Goal: Purchase product/service

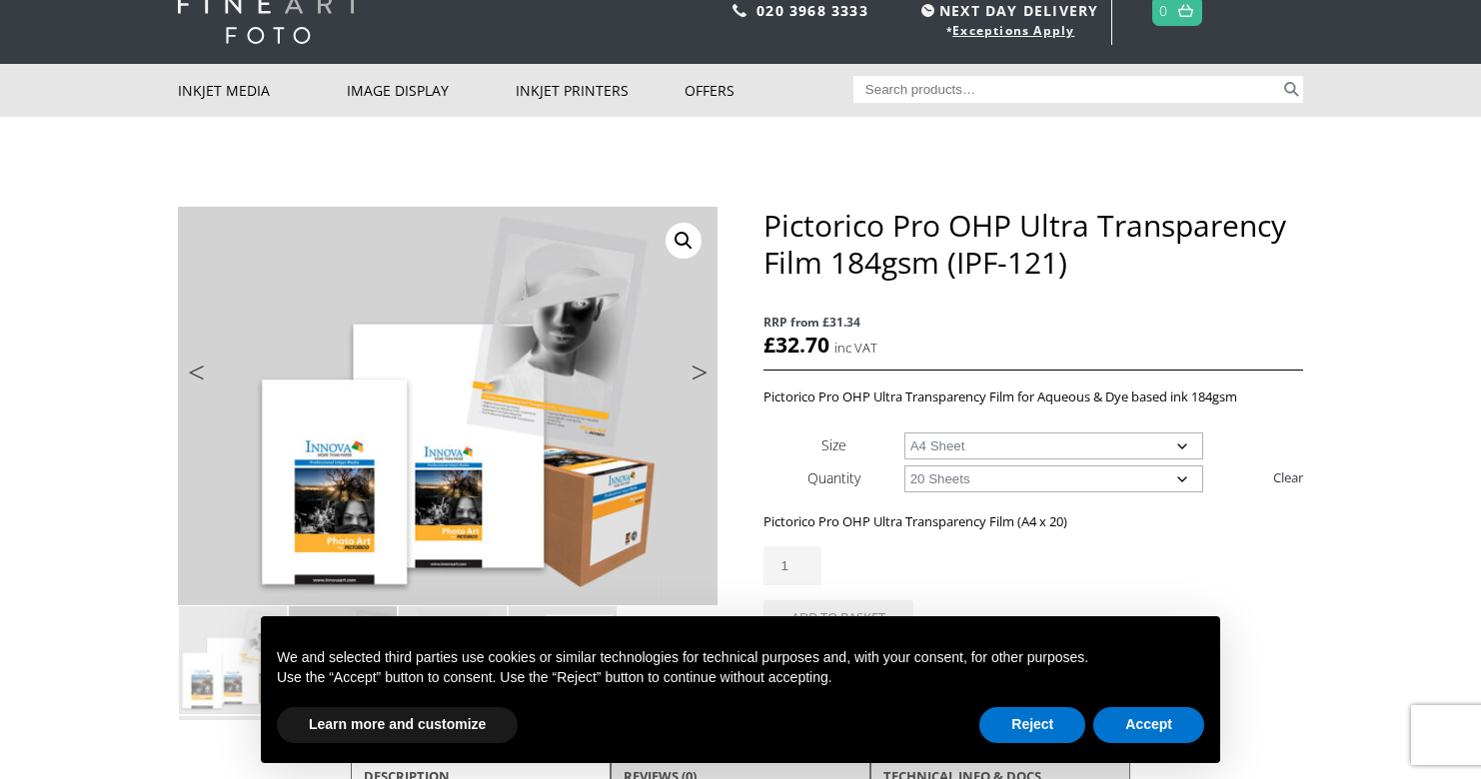
scroll to position [128, 0]
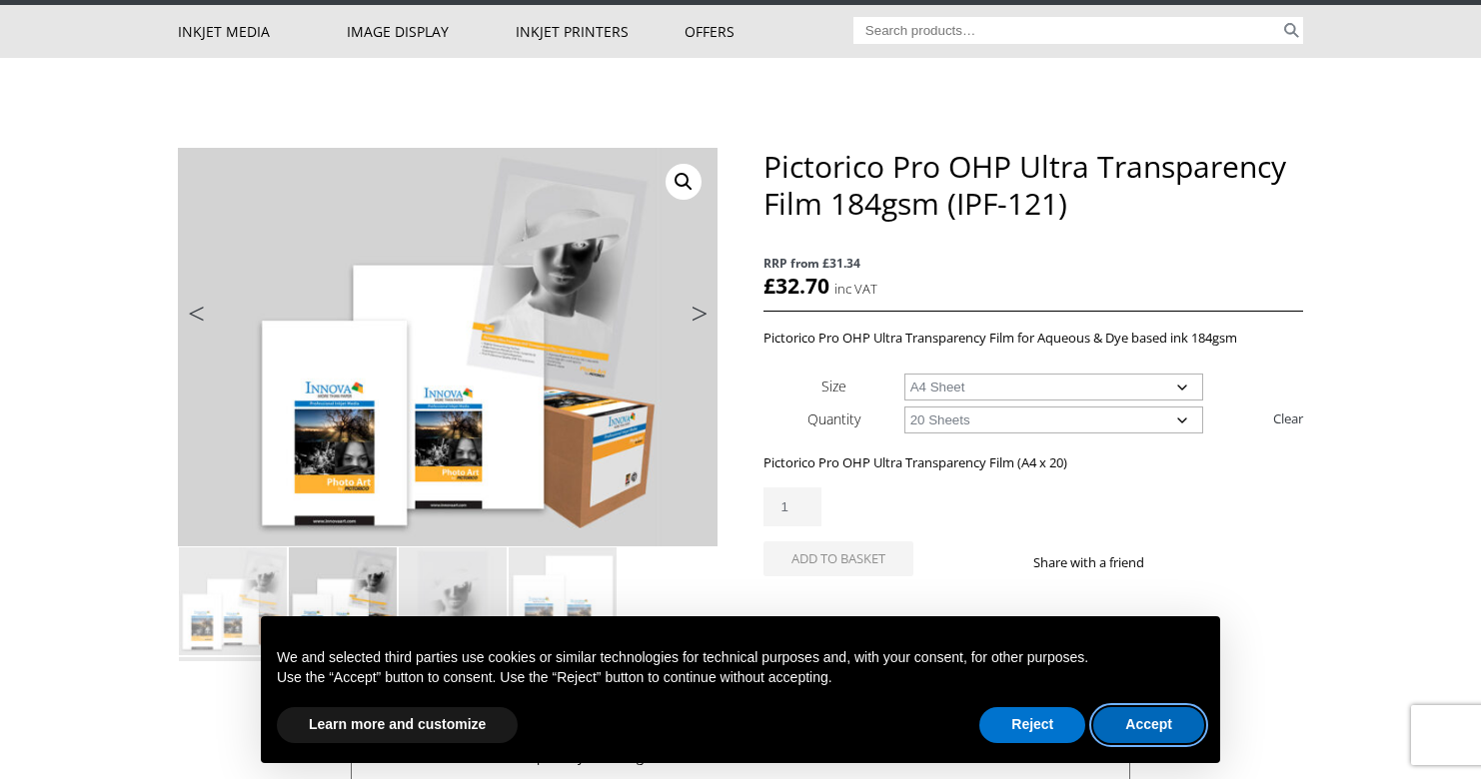
click at [1163, 736] on button "Accept" at bounding box center [1148, 725] width 111 height 36
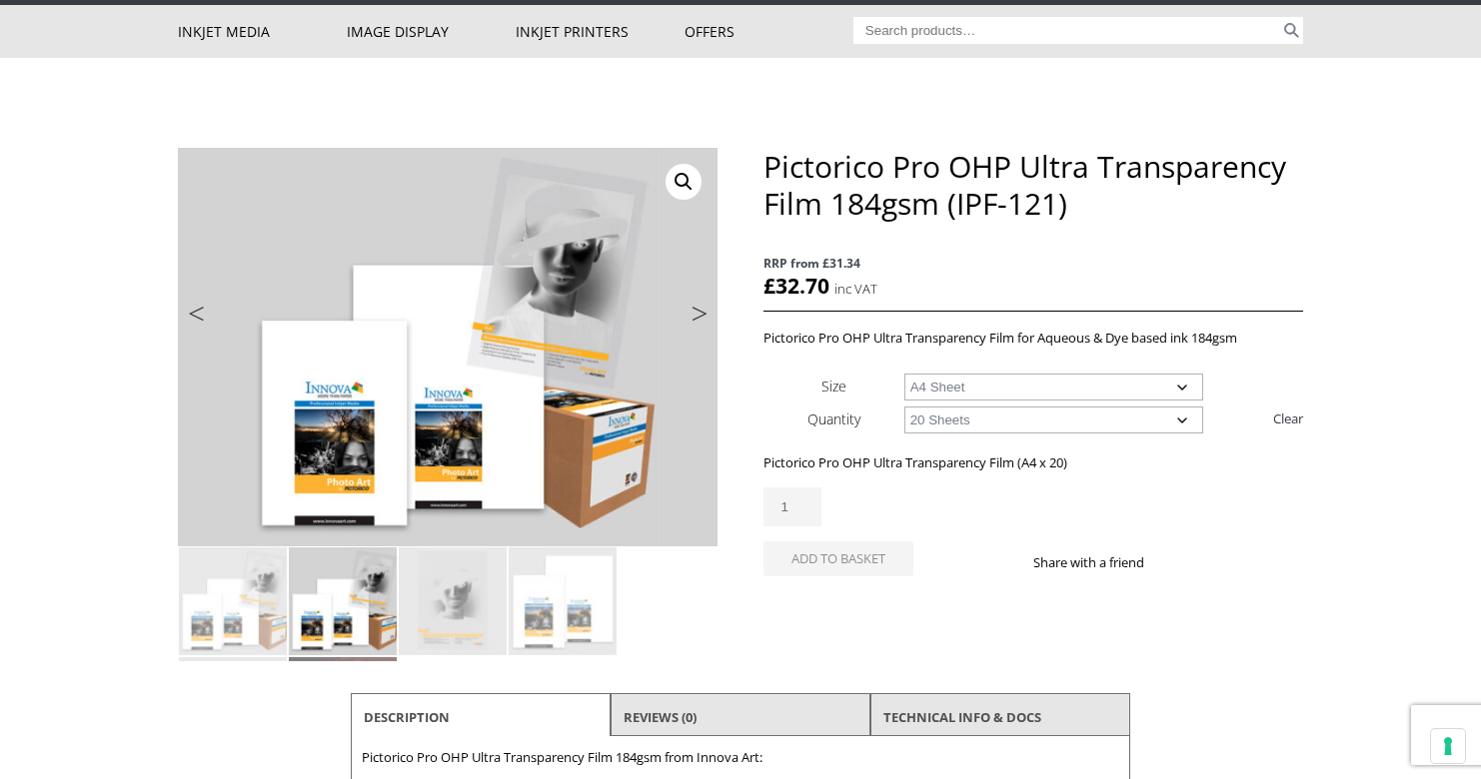
click at [694, 312] on link "Next" at bounding box center [690, 319] width 56 height 18
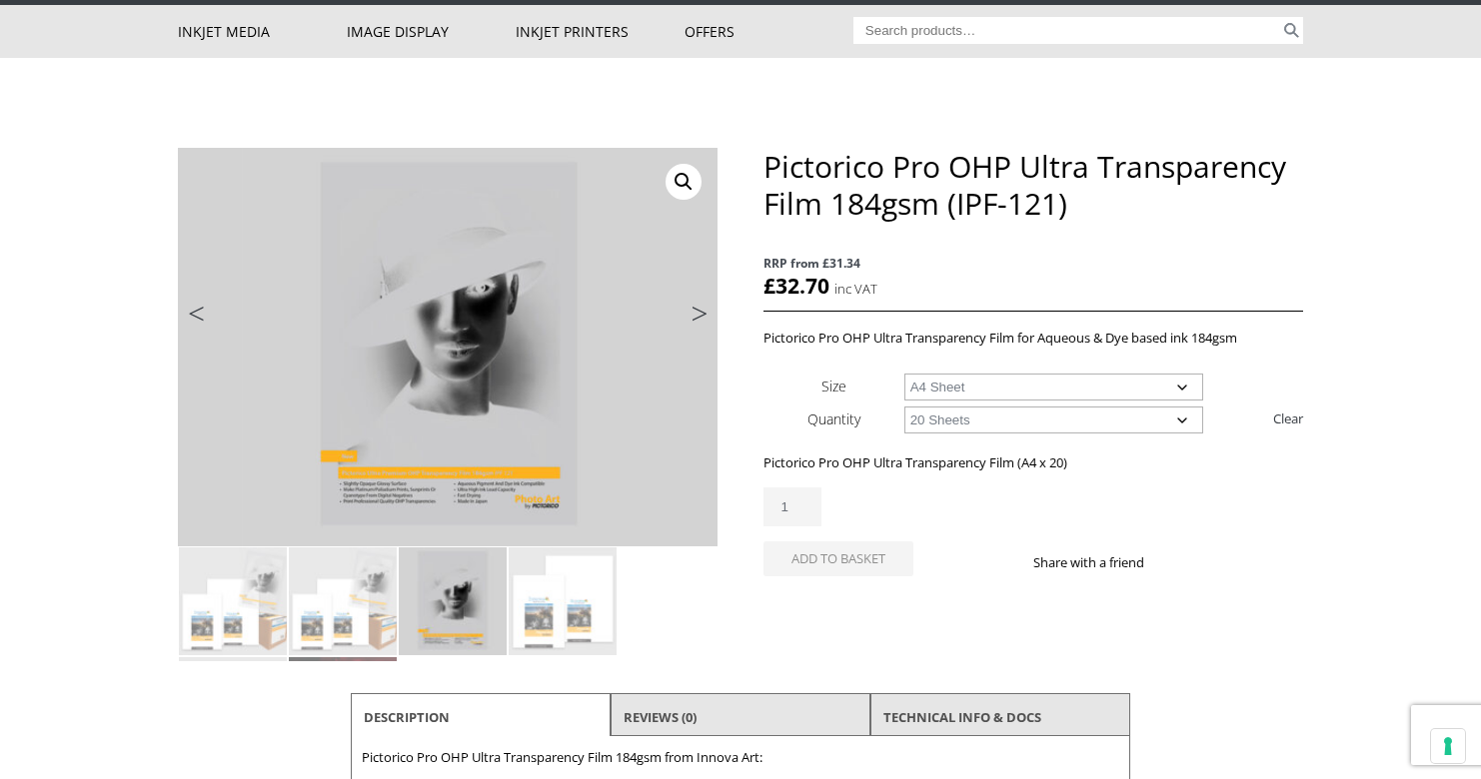
click at [694, 312] on link "Next" at bounding box center [690, 319] width 56 height 18
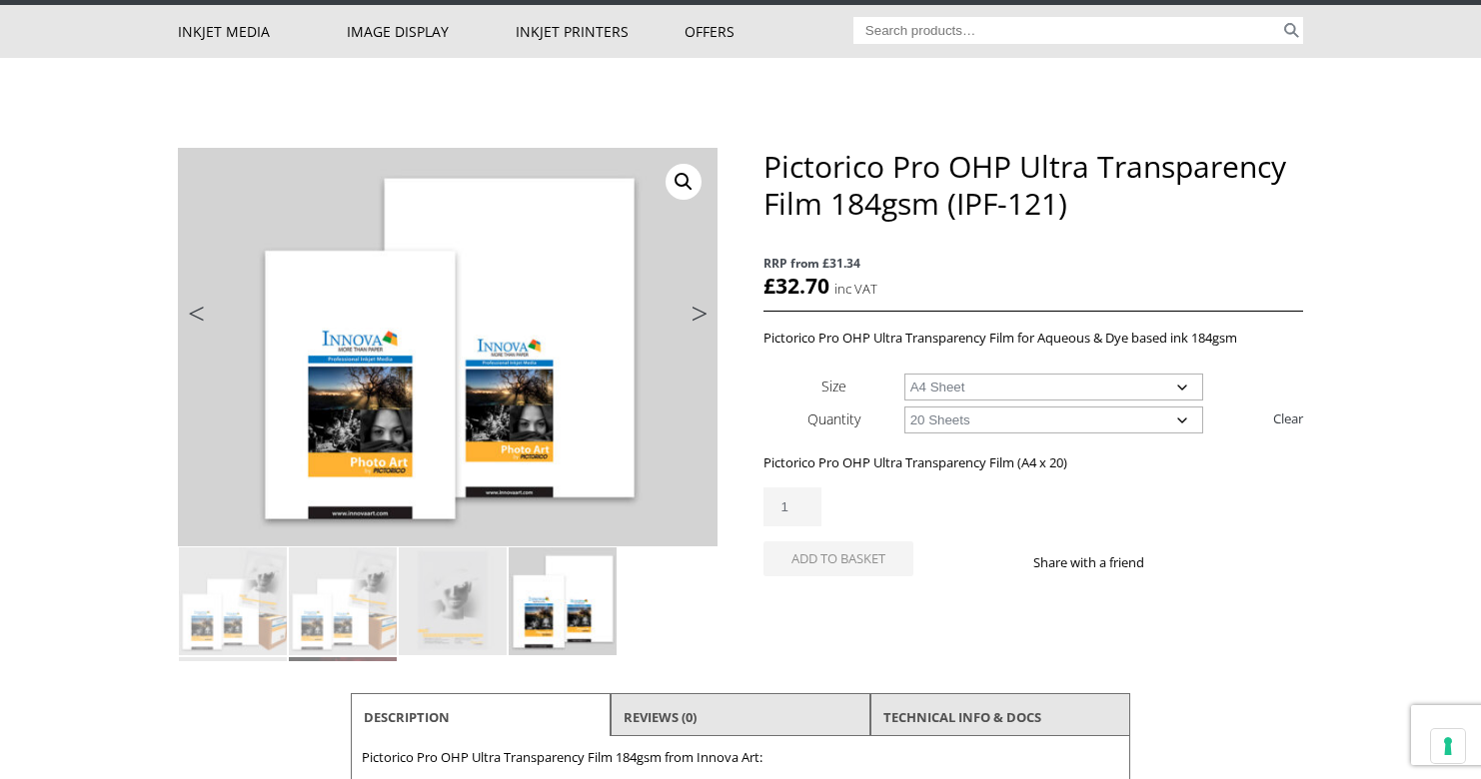
click at [694, 312] on link "Next" at bounding box center [690, 319] width 56 height 18
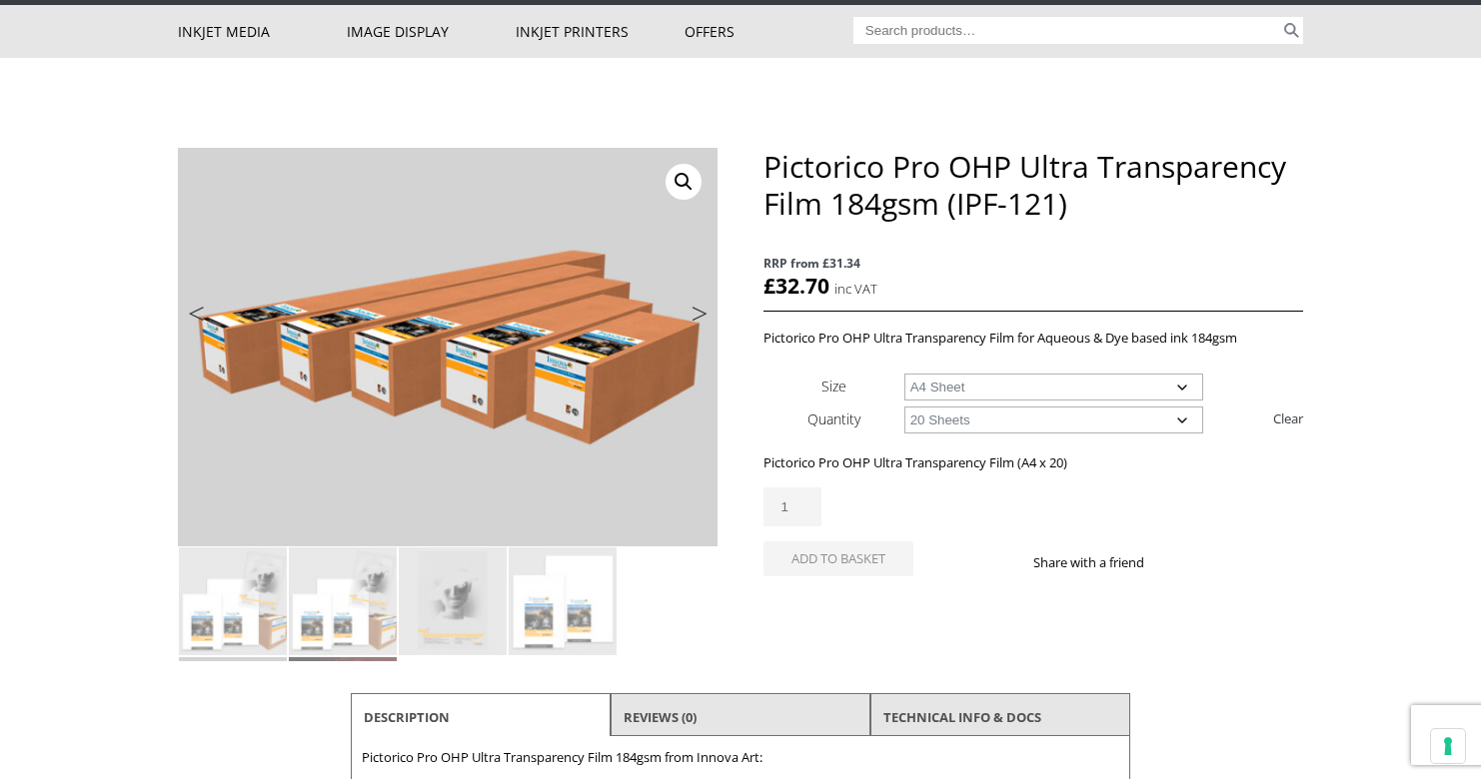
click at [694, 312] on link "Next" at bounding box center [690, 319] width 56 height 18
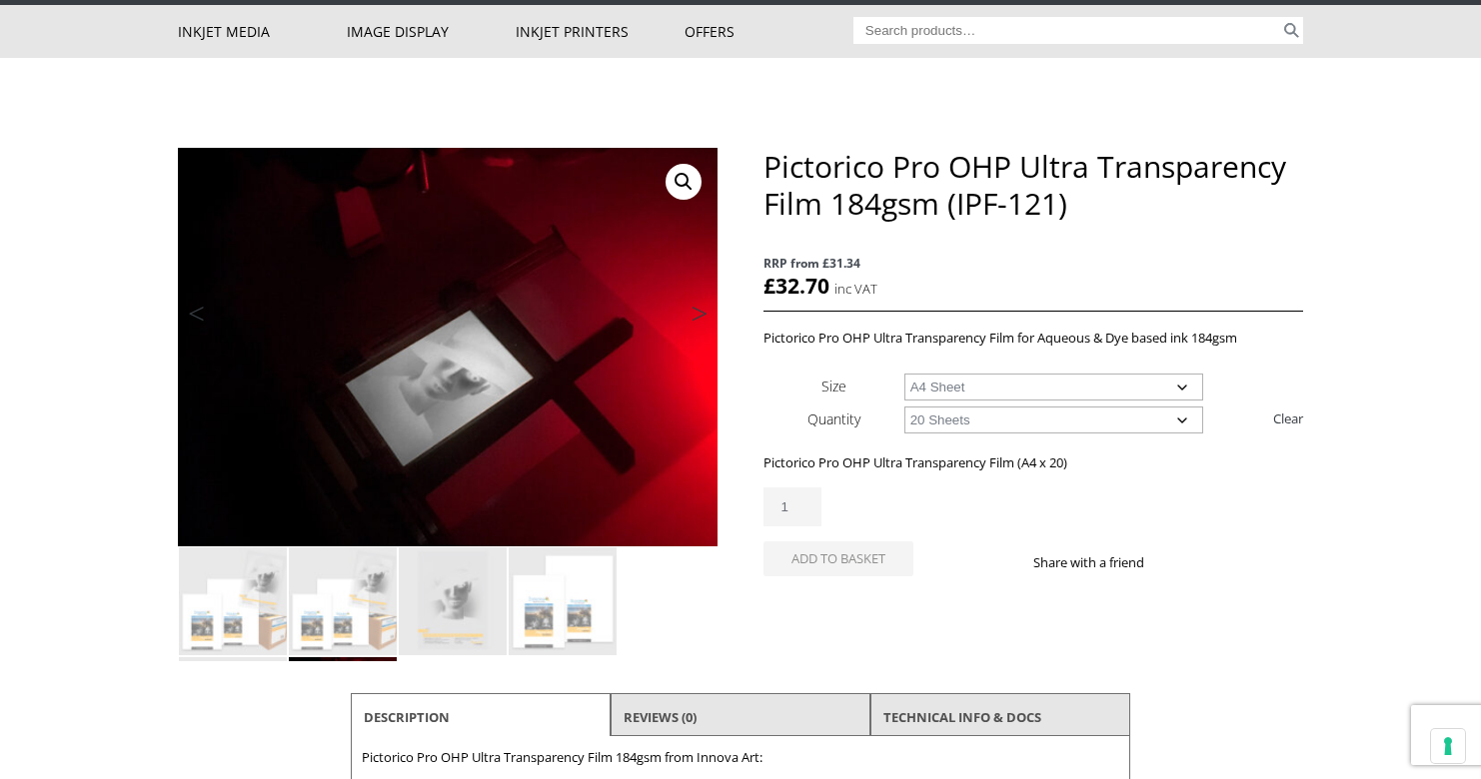
click at [694, 312] on link "Next" at bounding box center [690, 319] width 56 height 18
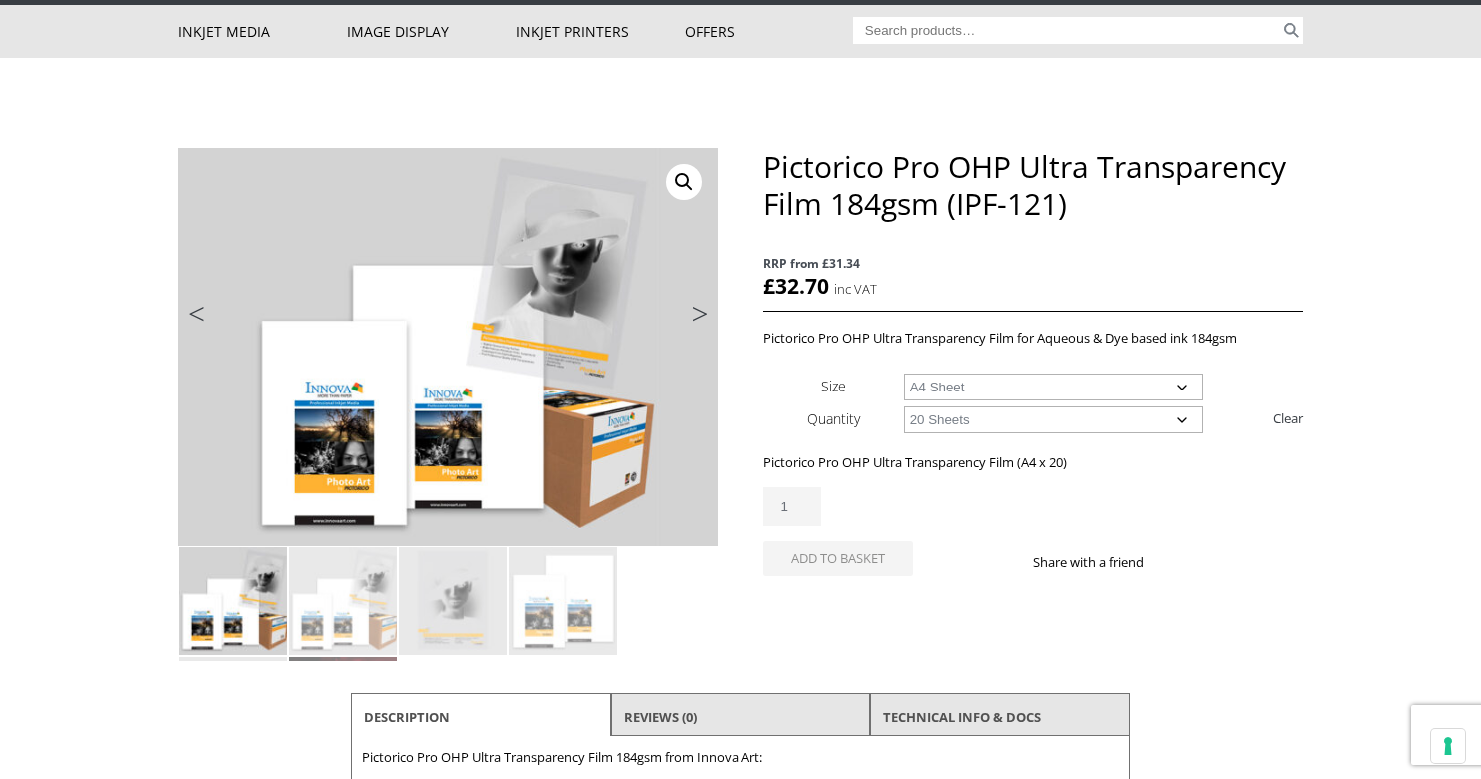
click at [694, 312] on link "Next" at bounding box center [690, 319] width 56 height 18
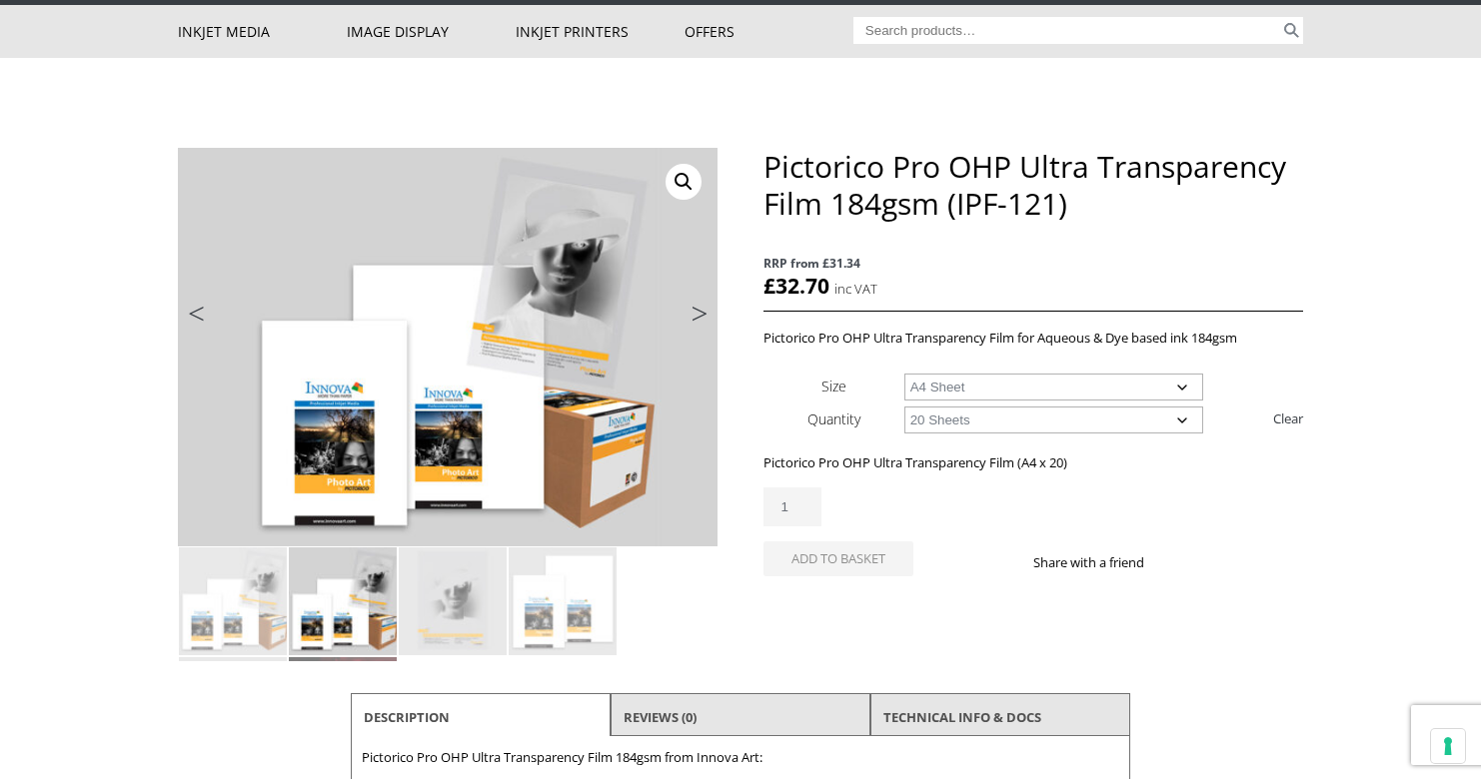
click at [694, 312] on link "Next" at bounding box center [690, 319] width 56 height 18
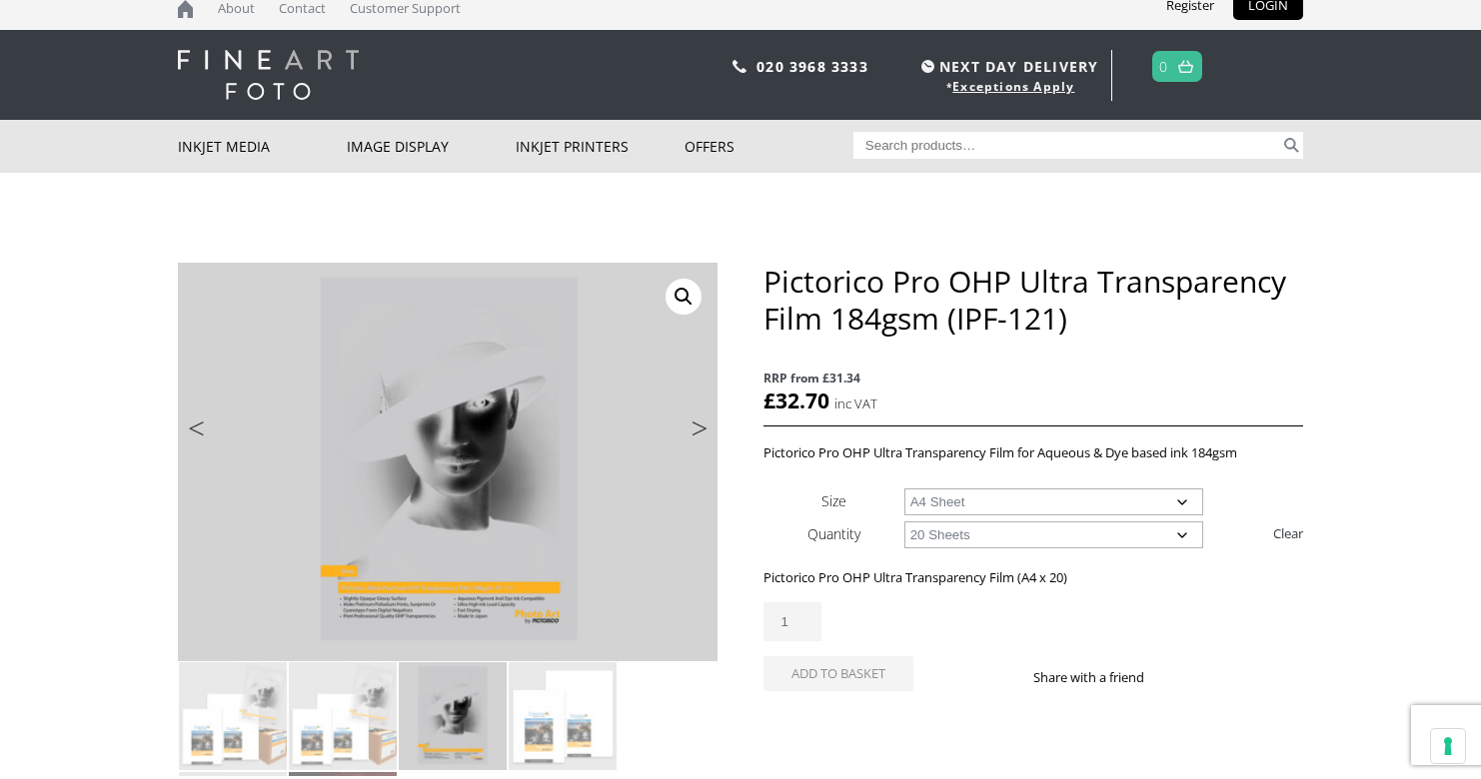
scroll to position [0, 0]
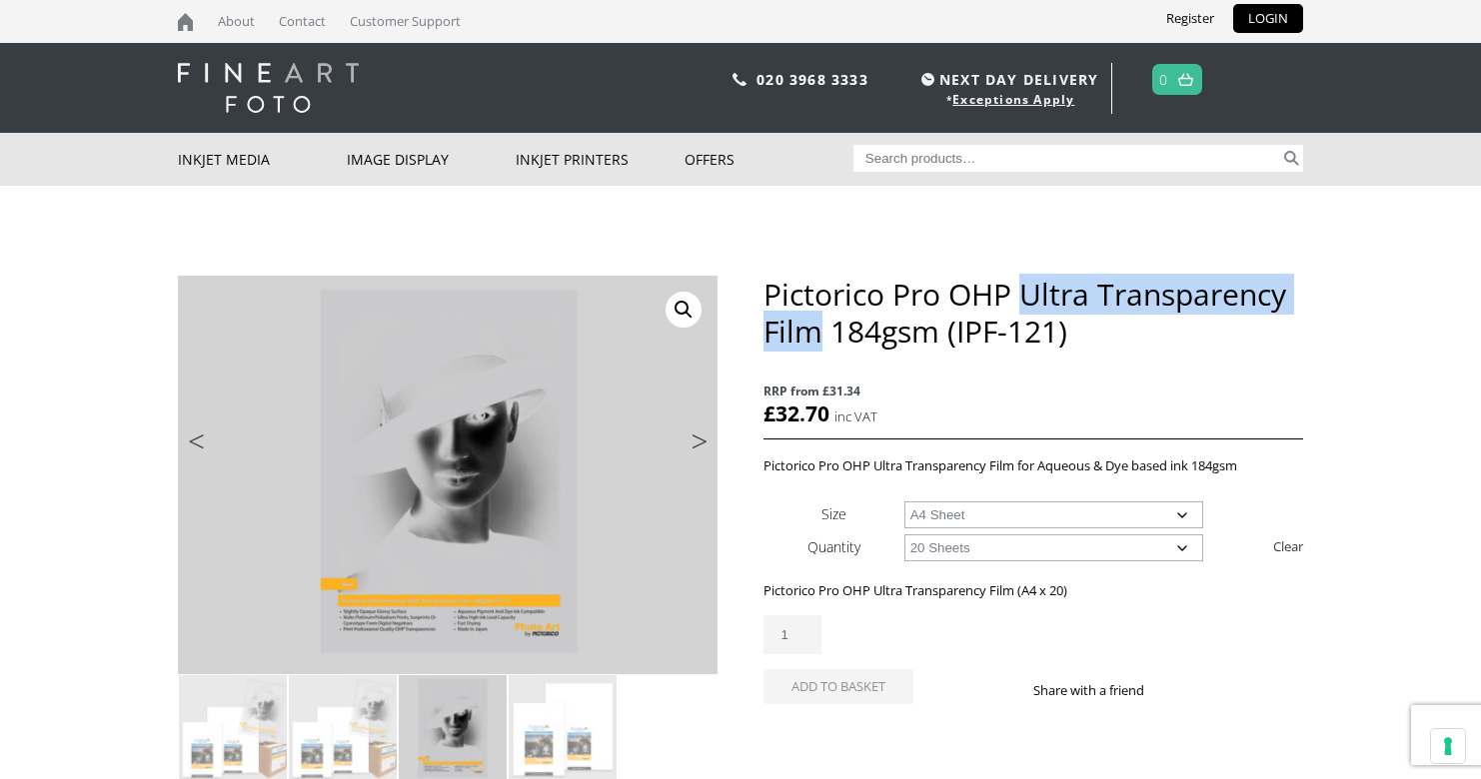
drag, startPoint x: 1021, startPoint y: 292, endPoint x: 821, endPoint y: 335, distance: 204.4
click at [821, 335] on h1 "Pictorico Pro OHP Ultra Transparency Film 184gsm (IPF-121)" at bounding box center [1033, 313] width 540 height 74
copy h1 "Ultra Transparency Film"
